Goal: Find specific page/section: Find specific page/section

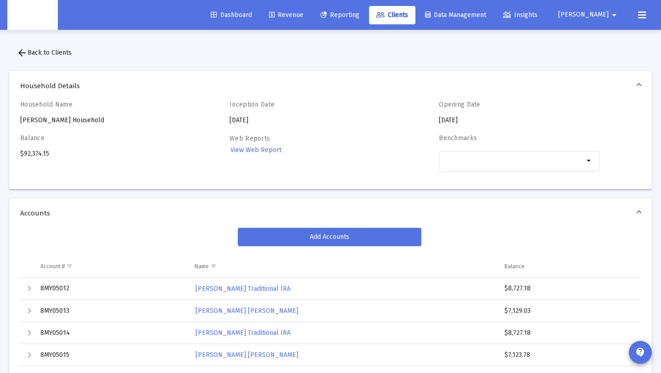
drag, startPoint x: 330, startPoint y: 29, endPoint x: 325, endPoint y: 21, distance: 9.1
click at [330, 29] on div "Dashboard Revenue Reporting Clients Data Management Insights [PERSON_NAME] arro…" at bounding box center [330, 15] width 646 height 30
click at [311, 21] on link "Revenue" at bounding box center [286, 15] width 49 height 18
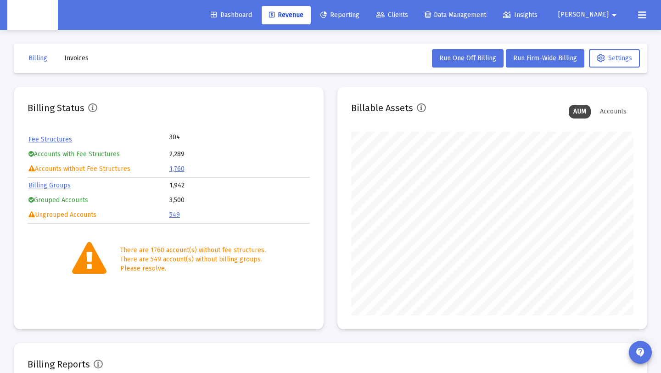
scroll to position [184, 282]
click at [60, 65] on button "Invoices" at bounding box center [76, 58] width 39 height 18
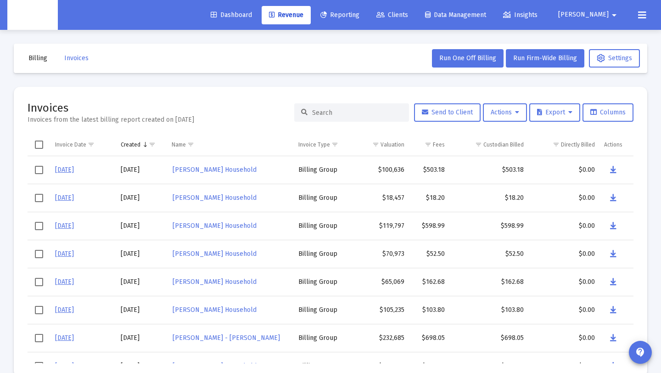
click at [336, 111] on input at bounding box center [357, 113] width 90 height 8
paste input "Alexander Household"
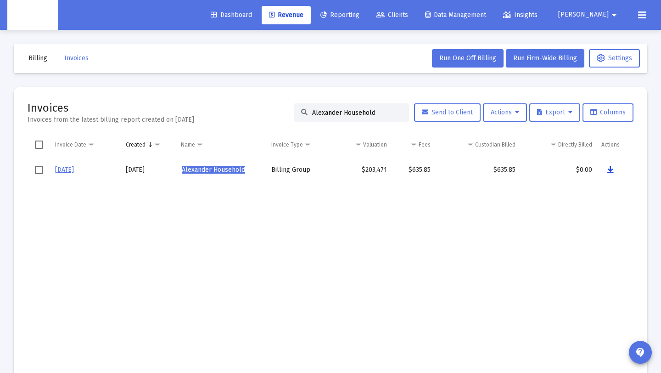
click at [612, 168] on icon "Data grid" at bounding box center [610, 169] width 6 height 11
drag, startPoint x: 375, startPoint y: 114, endPoint x: 269, endPoint y: 106, distance: 106.8
click at [269, 106] on div "Invoices Invoices from the latest billing report created on [DATE] [PERSON_NAME…" at bounding box center [331, 113] width 606 height 24
paste input "[PERSON_NAME]"
click at [611, 168] on icon "Data grid" at bounding box center [612, 169] width 6 height 11
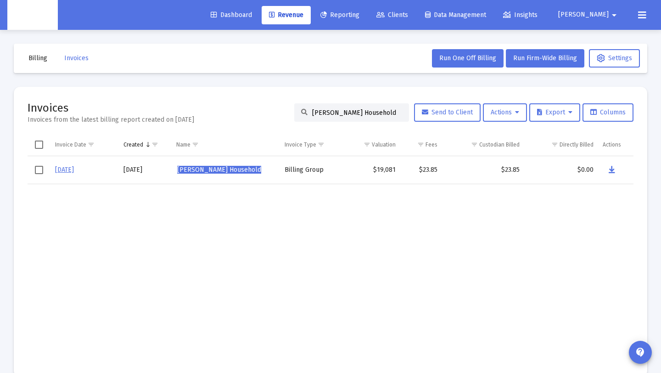
drag, startPoint x: 392, startPoint y: 113, endPoint x: 263, endPoint y: 107, distance: 129.6
click at [263, 107] on div "Invoices Invoices from the latest billing report created on [DATE] [PERSON_NAME…" at bounding box center [331, 113] width 606 height 24
paste input "[PERSON_NAME]"
click at [610, 170] on icon "Data grid" at bounding box center [610, 169] width 6 height 11
click at [366, 112] on input "[PERSON_NAME] Household" at bounding box center [357, 113] width 90 height 8
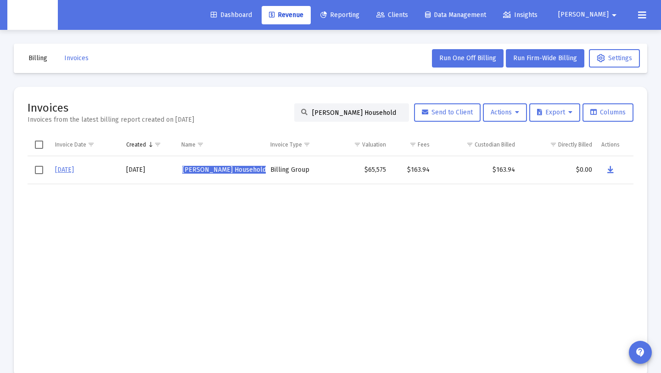
drag, startPoint x: 369, startPoint y: 112, endPoint x: 113, endPoint y: 103, distance: 255.8
click at [113, 103] on div "Invoices Invoices from the latest billing report created on [DATE] [PERSON_NAME…" at bounding box center [331, 113] width 606 height 24
paste input "[PERSON_NAME]"
click at [610, 168] on icon "Data grid" at bounding box center [612, 169] width 6 height 11
click at [352, 112] on input "[PERSON_NAME] Household" at bounding box center [357, 113] width 90 height 8
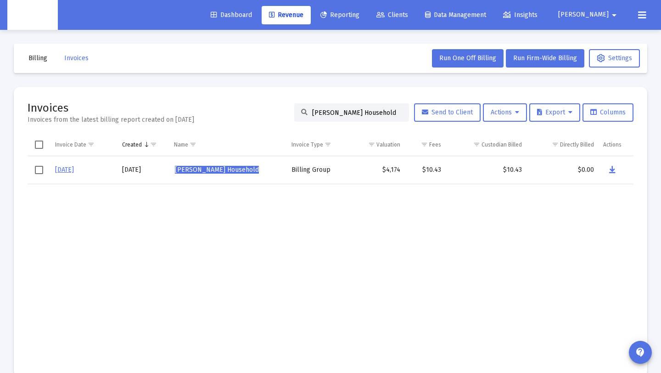
drag, startPoint x: 397, startPoint y: 113, endPoint x: 290, endPoint y: 106, distance: 107.2
click at [294, 106] on div "[PERSON_NAME] Household" at bounding box center [351, 112] width 115 height 18
click at [316, 107] on div "[PERSON_NAME] Household" at bounding box center [351, 112] width 115 height 18
click at [316, 110] on input "[PERSON_NAME] Household" at bounding box center [357, 113] width 90 height 8
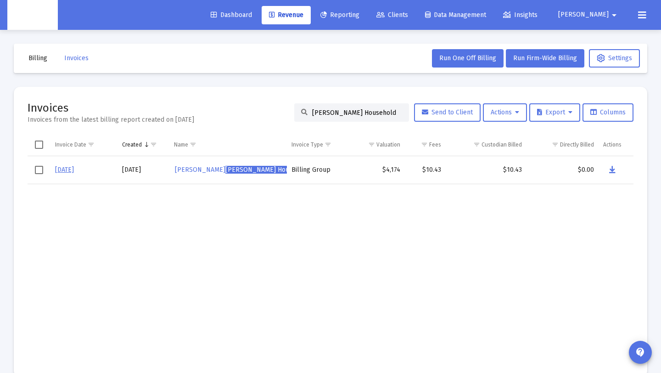
drag, startPoint x: 376, startPoint y: 111, endPoint x: 191, endPoint y: 83, distance: 187.5
click at [168, 81] on div "Billing Invoices Run One Off Billing Run Firm-Wide Billing Settings Invoices In…" at bounding box center [330, 210] width 661 height 361
paste input "[PERSON_NAME]"
click at [606, 168] on button "Data grid" at bounding box center [611, 170] width 18 height 18
click at [365, 115] on input "[PERSON_NAME] Household" at bounding box center [357, 113] width 90 height 8
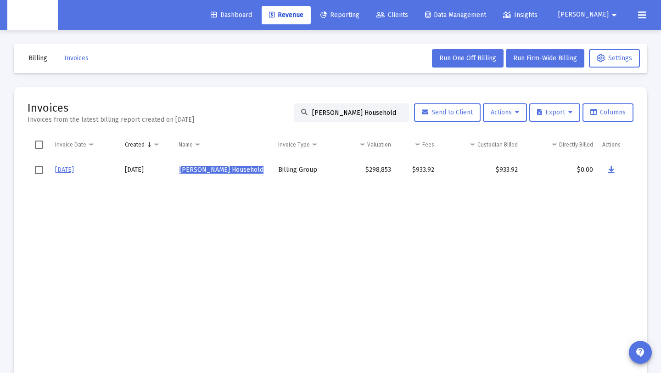
drag, startPoint x: 380, startPoint y: 111, endPoint x: 294, endPoint y: 111, distance: 86.3
click at [294, 111] on div "[PERSON_NAME] Household" at bounding box center [351, 112] width 115 height 18
paste input "[PERSON_NAME]"
click at [607, 168] on button "Data grid" at bounding box center [611, 170] width 18 height 18
click at [384, 112] on input "[PERSON_NAME]'s Household" at bounding box center [357, 113] width 90 height 8
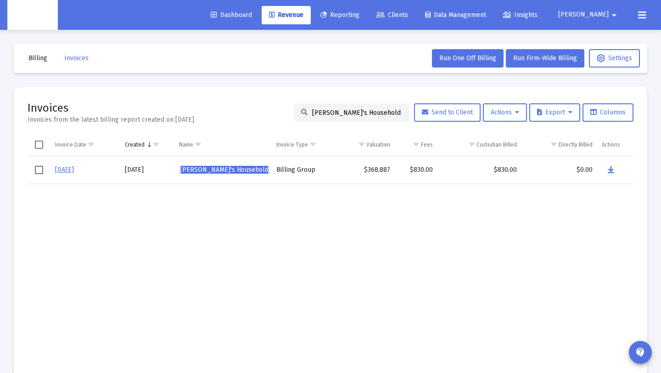
drag, startPoint x: 384, startPoint y: 112, endPoint x: 164, endPoint y: 109, distance: 219.4
click at [164, 109] on div "Invoices Invoices from the latest billing report created on [DATE] [PERSON_NAME…" at bounding box center [331, 113] width 606 height 24
paste input "[PERSON_NAME]"
click at [609, 169] on icon "Data grid" at bounding box center [612, 169] width 6 height 11
click at [372, 109] on input "[PERSON_NAME] Household" at bounding box center [357, 113] width 90 height 8
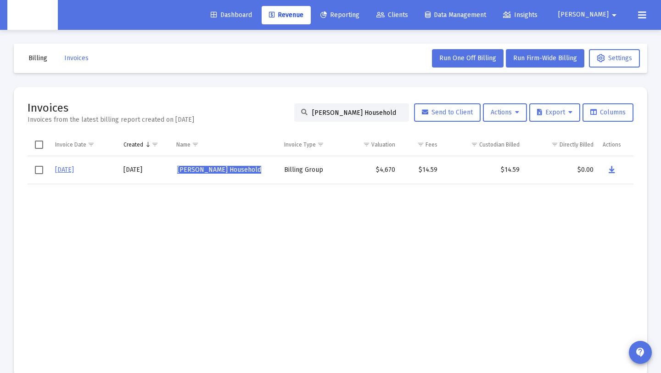
click at [386, 110] on input "[PERSON_NAME] Household" at bounding box center [357, 113] width 90 height 8
drag, startPoint x: 386, startPoint y: 110, endPoint x: 275, endPoint y: 104, distance: 111.3
click at [275, 104] on div "Invoices Invoices from the latest billing report created on [DATE] [PERSON_NAME…" at bounding box center [331, 113] width 606 height 24
paste input "[PERSON_NAME]"
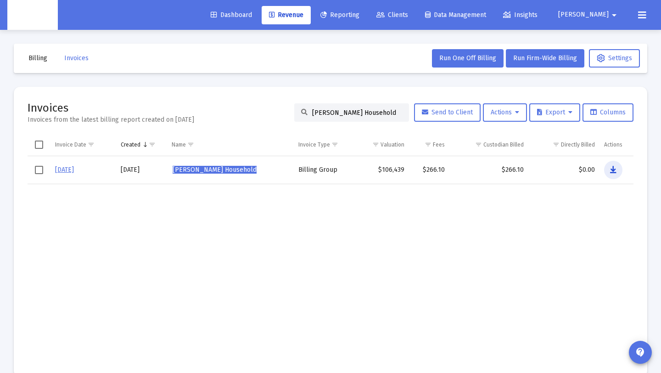
click at [612, 168] on icon "Data grid" at bounding box center [613, 169] width 6 height 11
click at [387, 110] on input "[PERSON_NAME] Household" at bounding box center [357, 113] width 90 height 8
click at [304, 114] on div "[PERSON_NAME] Household" at bounding box center [351, 112] width 115 height 18
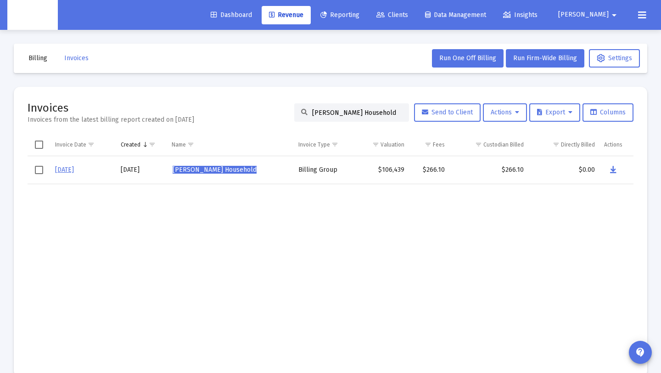
drag, startPoint x: 307, startPoint y: 112, endPoint x: 539, endPoint y: 127, distance: 232.2
click at [539, 127] on mat-card "Invoices Invoices from the latest billing report created on [DATE] [PERSON_NAME…" at bounding box center [330, 232] width 633 height 290
paste input "[PERSON_NAME]"
click at [612, 171] on icon "Data grid" at bounding box center [611, 169] width 6 height 11
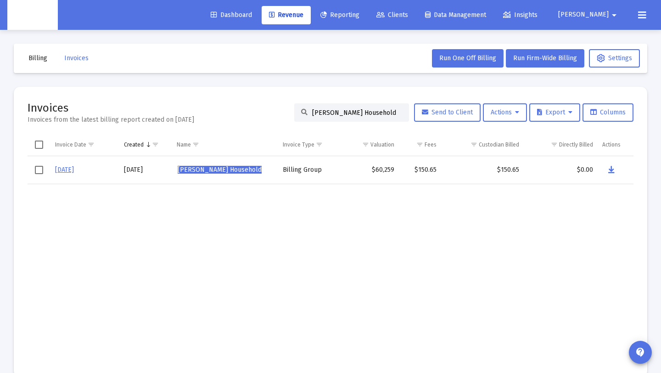
click at [387, 111] on input "[PERSON_NAME] Household" at bounding box center [357, 113] width 90 height 8
drag, startPoint x: 387, startPoint y: 111, endPoint x: 308, endPoint y: 116, distance: 79.1
click at [312, 116] on input "[PERSON_NAME] Household" at bounding box center [357, 113] width 90 height 8
paste input "ick Ker"
click at [611, 169] on icon "Data grid" at bounding box center [611, 169] width 6 height 11
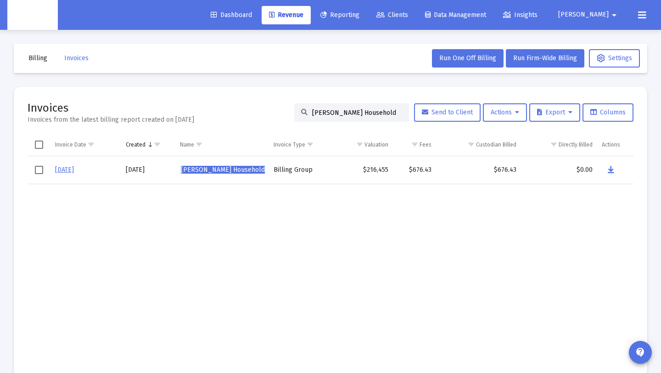
click at [375, 105] on div "[PERSON_NAME] Household" at bounding box center [351, 112] width 115 height 18
drag, startPoint x: 376, startPoint y: 112, endPoint x: 231, endPoint y: 112, distance: 145.0
click at [231, 112] on div "Invoices Invoices from the latest billing report created on [DATE] [PERSON_NAME…" at bounding box center [331, 113] width 606 height 24
paste input "[PERSON_NAME]"
click at [611, 167] on icon "Data grid" at bounding box center [612, 169] width 6 height 11
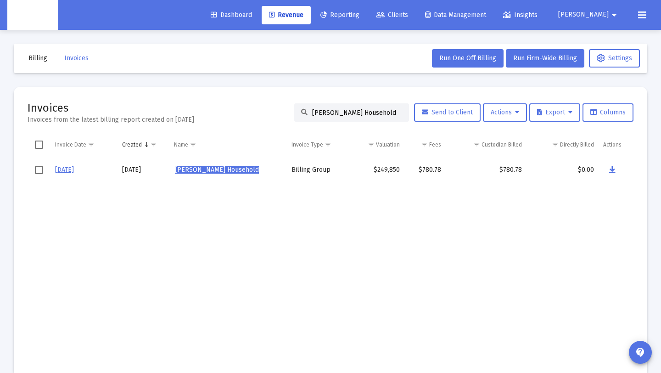
click at [395, 111] on div "[PERSON_NAME] Household" at bounding box center [351, 112] width 115 height 18
drag, startPoint x: 394, startPoint y: 112, endPoint x: 285, endPoint y: 101, distance: 109.7
click at [285, 101] on div "Invoices Invoices from the latest billing report created on [DATE] [PERSON_NAME…" at bounding box center [331, 113] width 606 height 24
paste input "[PERSON_NAME]"
click at [610, 169] on icon "Data grid" at bounding box center [612, 169] width 6 height 11
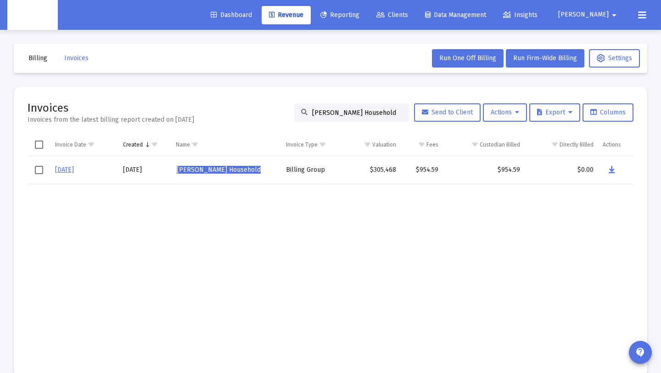
click at [385, 118] on div "[PERSON_NAME] Household" at bounding box center [351, 112] width 115 height 18
drag, startPoint x: 389, startPoint y: 114, endPoint x: 199, endPoint y: 92, distance: 191.3
click at [199, 92] on mat-card "Invoices Invoices from the latest billing report created on [DATE] [PERSON_NAME…" at bounding box center [330, 232] width 633 height 290
paste input "[PERSON_NAME]"
click at [610, 168] on icon "Data grid" at bounding box center [612, 169] width 6 height 11
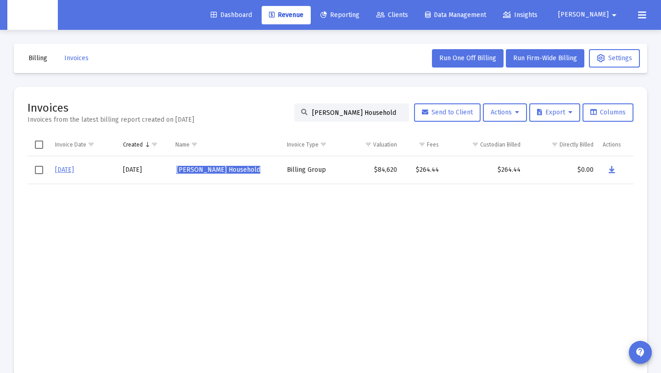
click at [392, 111] on input "[PERSON_NAME] Household" at bounding box center [357, 113] width 90 height 8
drag, startPoint x: 386, startPoint y: 113, endPoint x: 252, endPoint y: 116, distance: 134.0
click at [252, 113] on div "Invoices Invoices from the latest billing report created on [DATE] [PERSON_NAME…" at bounding box center [331, 113] width 606 height 24
paste input "[PERSON_NAME]"
type input "[PERSON_NAME] Household"
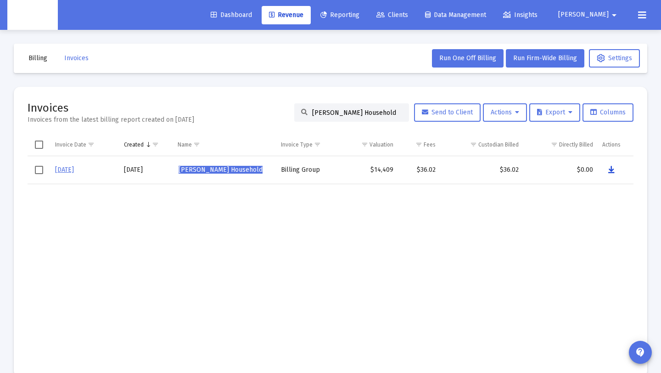
click at [611, 169] on icon "Data grid" at bounding box center [611, 169] width 6 height 11
